Goal: Task Accomplishment & Management: Complete application form

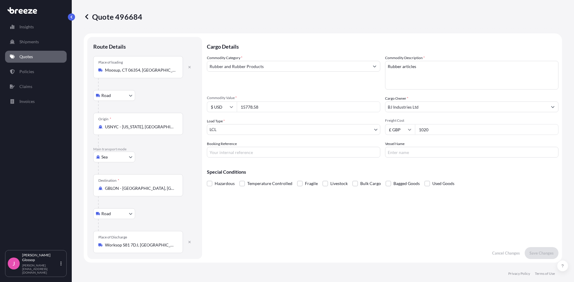
select select "Road"
select select "Sea"
select select "Road"
select select "1"
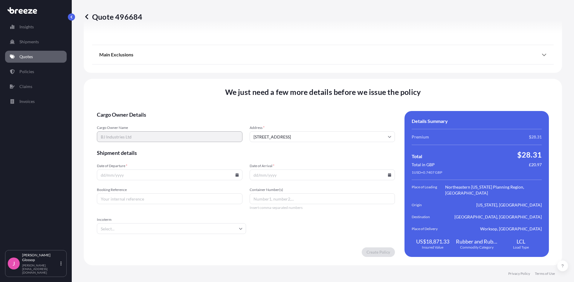
click at [145, 180] on input "Date of Departure *" at bounding box center [170, 175] width 146 height 11
click at [232, 172] on input "Date of Departure *" at bounding box center [170, 175] width 146 height 11
click at [236, 174] on icon at bounding box center [237, 175] width 4 height 4
click at [197, 143] on button "30" at bounding box center [197, 145] width 10 height 10
type input "[DATE]"
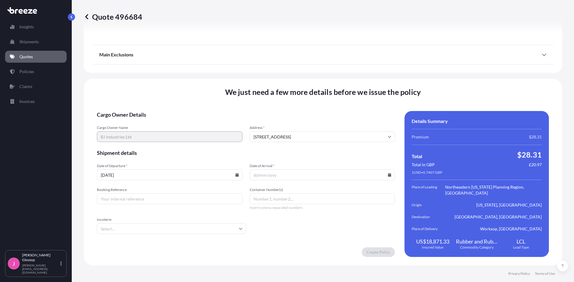
click at [332, 173] on input "Date of Arrival *" at bounding box center [322, 175] width 146 height 11
click at [388, 175] on input "Date of Arrival *" at bounding box center [322, 175] width 146 height 11
click at [388, 174] on icon at bounding box center [389, 175] width 3 height 4
click at [362, 77] on button at bounding box center [361, 75] width 10 height 10
click at [306, 122] on button "17" at bounding box center [306, 122] width 10 height 10
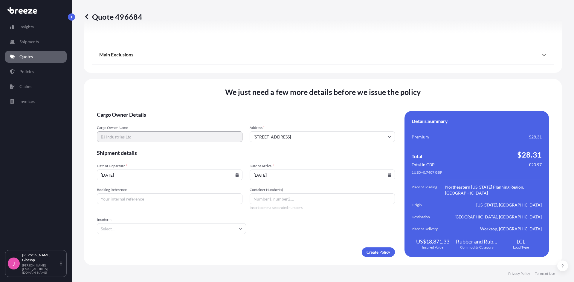
type input "[DATE]"
click at [207, 202] on input "Booking Reference" at bounding box center [170, 199] width 146 height 11
click at [277, 200] on input "Container Number(s)" at bounding box center [322, 199] width 146 height 11
click at [209, 204] on input "Booking Reference" at bounding box center [170, 199] width 146 height 11
type input "H1027"
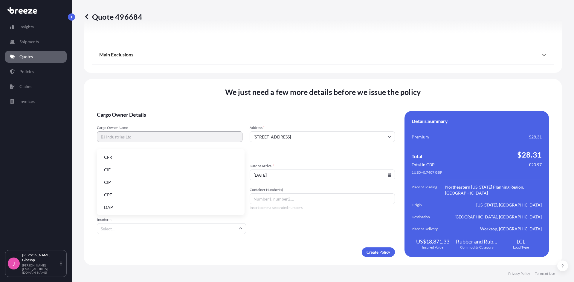
click at [202, 223] on input "Incoterm" at bounding box center [171, 228] width 149 height 11
click at [138, 171] on li "EXW" at bounding box center [170, 169] width 143 height 11
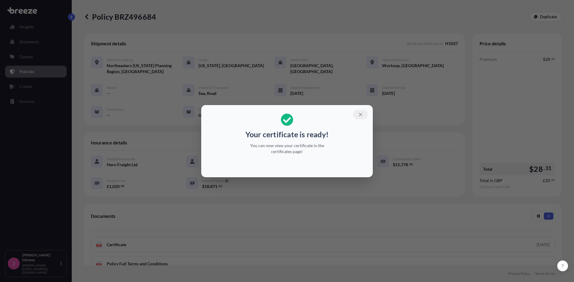
click at [358, 114] on icon "button" at bounding box center [360, 114] width 5 height 5
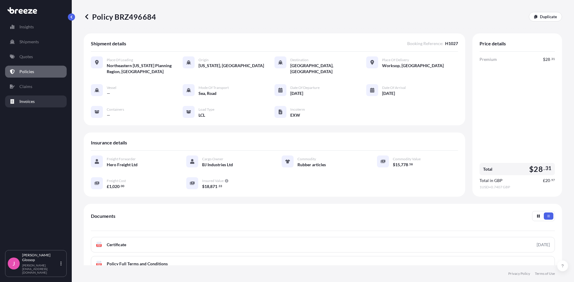
click at [29, 104] on p "Invoices" at bounding box center [26, 102] width 15 height 6
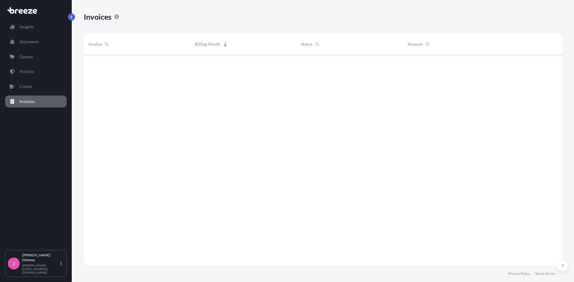
scroll to position [228, 474]
click at [37, 74] on link "Policies" at bounding box center [36, 72] width 62 height 12
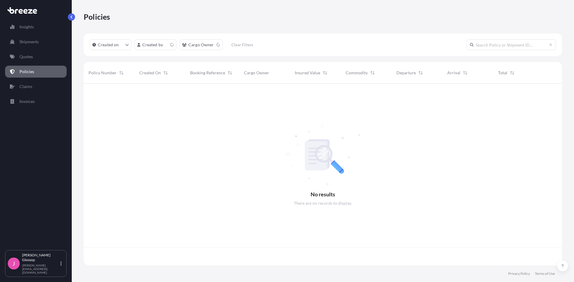
scroll to position [181, 474]
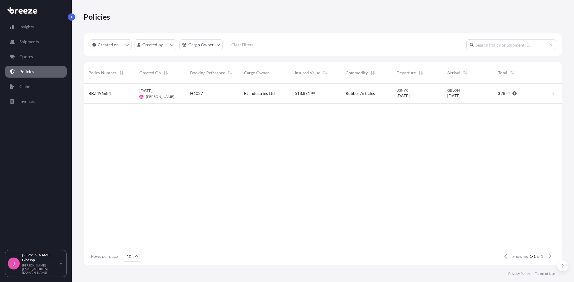
click at [361, 134] on div "BRZ496684 [DATE] [PERSON_NAME] H1027 BJ Industries Ltd $ 18 , 871 . 33 Rubber A…" at bounding box center [323, 166] width 478 height 164
